Goal: Find specific page/section: Find specific page/section

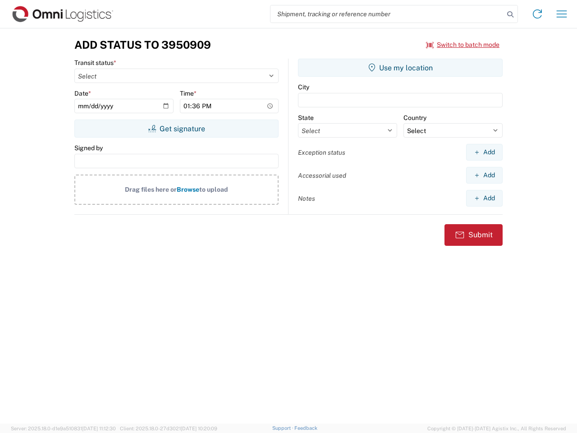
click at [387, 14] on input "search" at bounding box center [388, 13] width 234 height 17
click at [511, 14] on icon at bounding box center [510, 14] width 13 height 13
click at [538, 14] on icon at bounding box center [537, 14] width 14 height 14
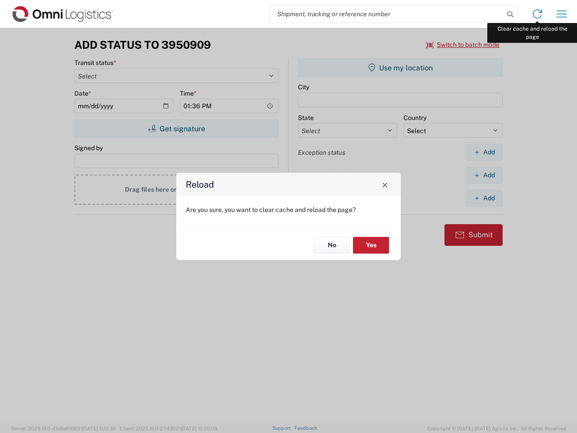
click at [562, 14] on div "Reload Are you sure, you want to clear cache and reload the page? No Yes" at bounding box center [288, 216] width 577 height 433
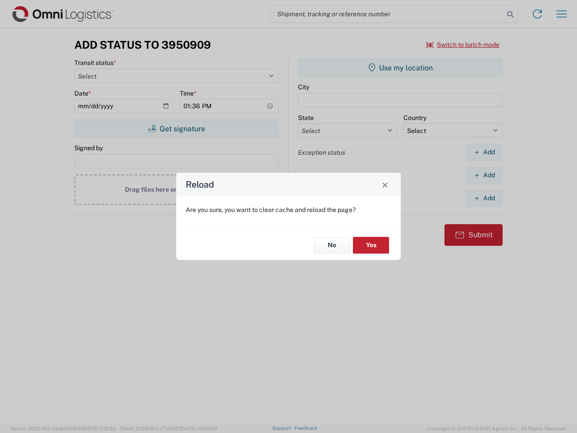
click at [463, 45] on div "Reload Are you sure, you want to clear cache and reload the page? No Yes" at bounding box center [288, 216] width 577 height 433
click at [176, 129] on div "Reload Are you sure, you want to clear cache and reload the page? No Yes" at bounding box center [288, 216] width 577 height 433
click at [401, 68] on div "Reload Are you sure, you want to clear cache and reload the page? No Yes" at bounding box center [288, 216] width 577 height 433
click at [484, 152] on div "Reload Are you sure, you want to clear cache and reload the page? No Yes" at bounding box center [288, 216] width 577 height 433
click at [484, 175] on div "Reload Are you sure, you want to clear cache and reload the page? No Yes" at bounding box center [288, 216] width 577 height 433
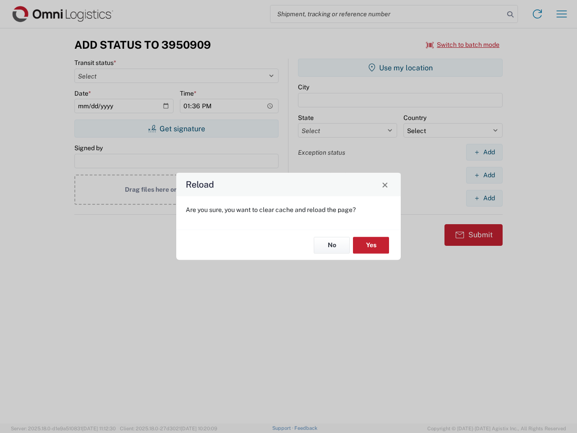
click at [484, 198] on div "Reload Are you sure, you want to clear cache and reload the page? No Yes" at bounding box center [288, 216] width 577 height 433
